Goal: Information Seeking & Learning: Learn about a topic

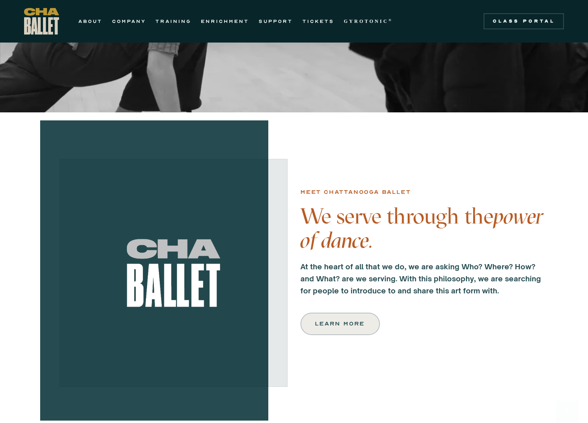
scroll to position [281, 0]
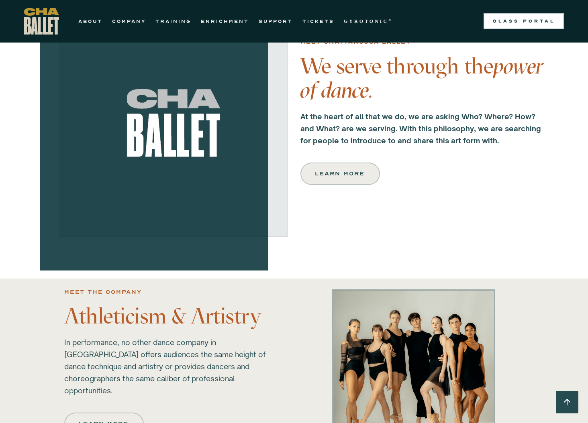
click at [516, 25] on link "Class Portal" at bounding box center [523, 21] width 80 height 16
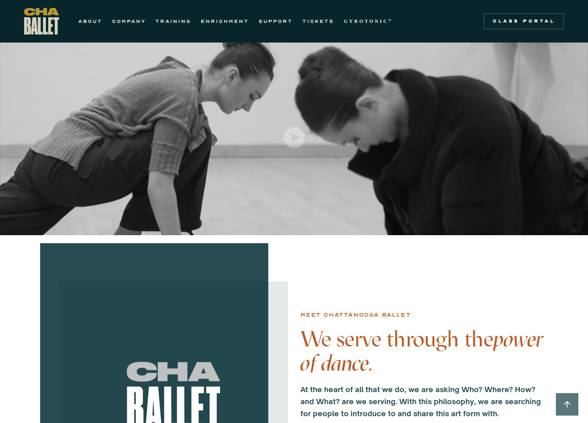
scroll to position [0, 0]
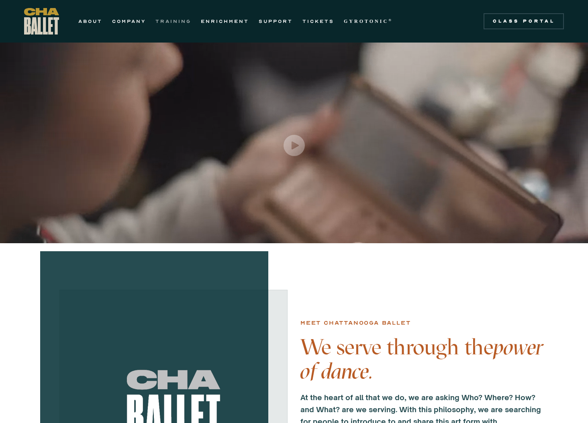
click at [174, 22] on link "TRAINING" at bounding box center [173, 21] width 36 height 10
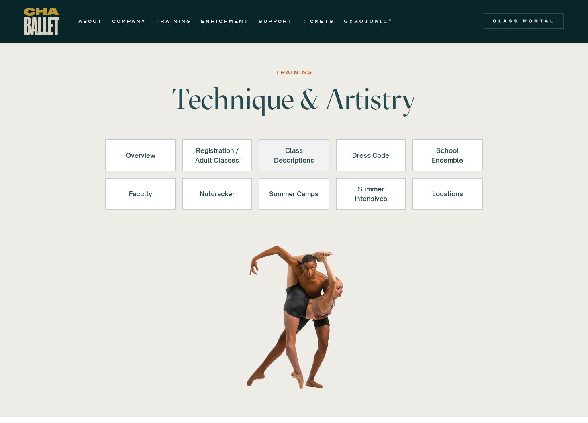
click at [301, 161] on div "Class Descriptions" at bounding box center [293, 155] width 49 height 19
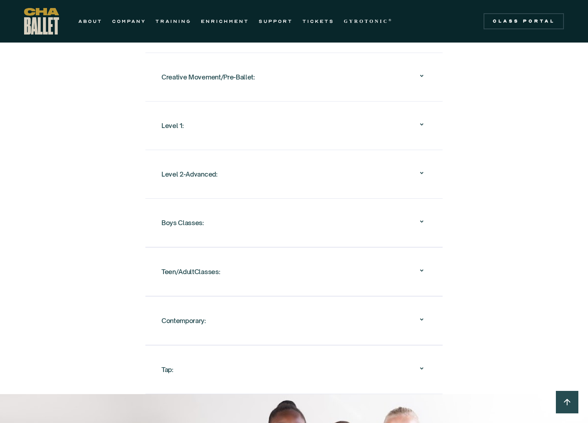
scroll to position [816, 0]
click at [181, 118] on div "Level 1:" at bounding box center [172, 125] width 22 height 14
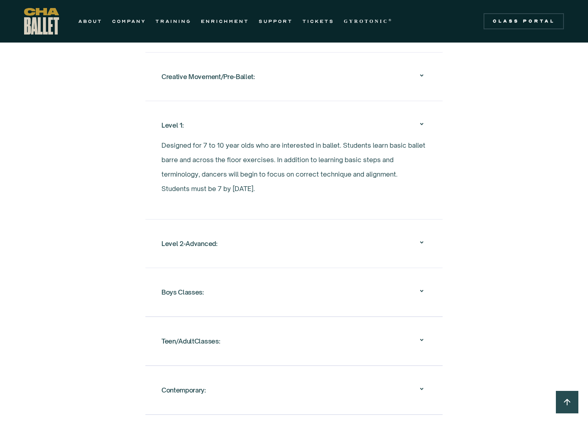
click at [236, 69] on div "Creative Movement/Pre-Ballet:" at bounding box center [208, 76] width 94 height 14
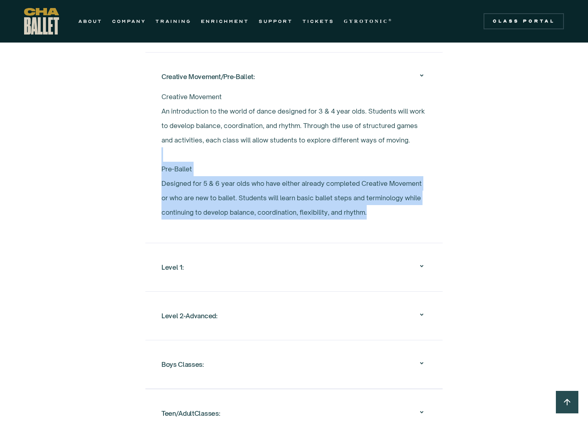
drag, startPoint x: 310, startPoint y: 157, endPoint x: 384, endPoint y: 232, distance: 105.3
click at [384, 232] on nav "Creative Movement An introduction to the world of dance designed for 3 & 4 year…" at bounding box center [293, 161] width 265 height 142
drag, startPoint x: 384, startPoint y: 232, endPoint x: 409, endPoint y: 228, distance: 26.1
click at [407, 228] on nav "Creative Movement An introduction to the world of dance designed for 3 & 4 year…" at bounding box center [293, 161] width 265 height 142
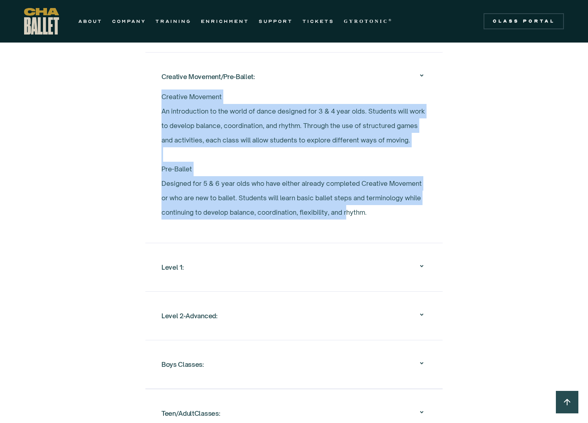
drag, startPoint x: 159, startPoint y: 65, endPoint x: 347, endPoint y: 209, distance: 236.2
click at [347, 209] on div "Creative Movement/Pre-Ballet: Creative Movement An introduction to the world of…" at bounding box center [293, 147] width 297 height 191
click at [104, 132] on div "Overview Chattanooga Ballet's School offers exceptional ballet training to over…" at bounding box center [294, 68] width 588 height 935
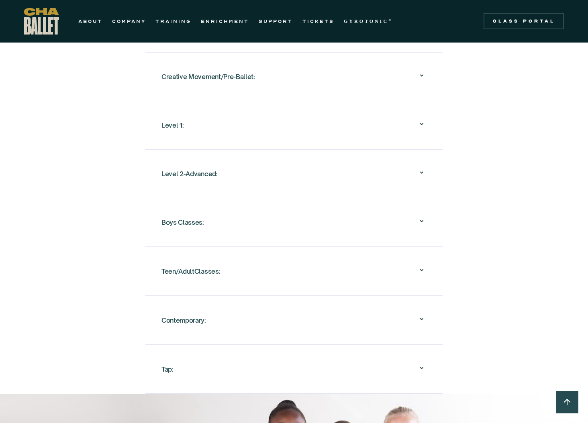
click at [219, 78] on div "Creative Movement/Pre-Ballet: Creative Movement An introduction to the world of…" at bounding box center [293, 76] width 297 height 49
click at [226, 69] on div "Creative Movement/Pre-Ballet:" at bounding box center [208, 76] width 94 height 14
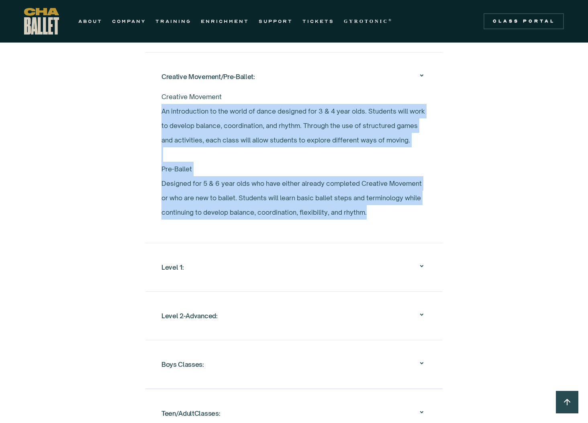
drag, startPoint x: 133, startPoint y: 96, endPoint x: 402, endPoint y: 223, distance: 297.8
click at [402, 223] on div "Overview Chattanooga Ballet's School offers exceptional ballet training to over…" at bounding box center [293, 68] width 377 height 935
drag, startPoint x: 402, startPoint y: 223, endPoint x: 401, endPoint y: 272, distance: 48.6
click at [401, 272] on div "Level 1:" at bounding box center [293, 267] width 265 height 26
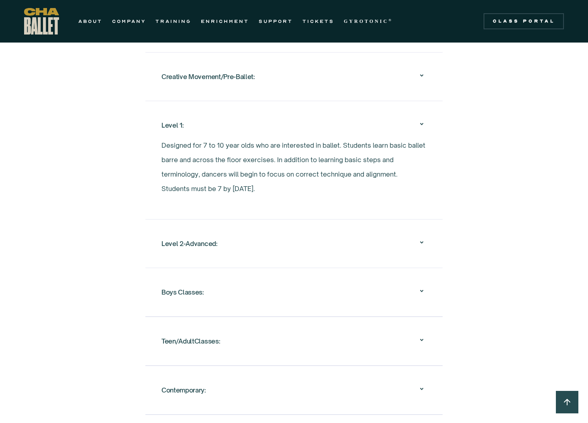
click at [257, 71] on div "Creative Movement/Pre-Ballet:" at bounding box center [293, 77] width 265 height 26
